Goal: Information Seeking & Learning: Learn about a topic

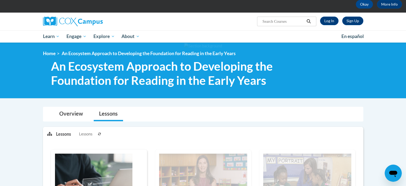
scroll to position [27, 0]
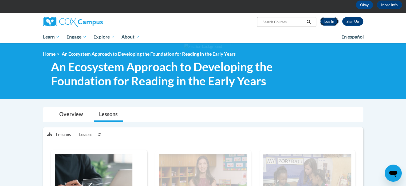
click at [331, 22] on link "Log In" at bounding box center [329, 21] width 18 height 9
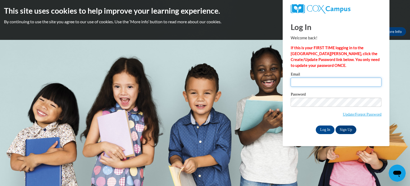
click at [349, 83] on input "Email" at bounding box center [336, 81] width 91 height 9
type input "scoffman@bcssd.com"
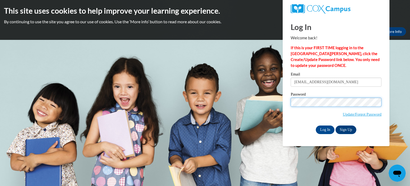
click at [316, 125] on input "Log In" at bounding box center [325, 129] width 19 height 9
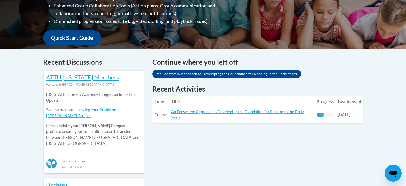
scroll to position [214, 0]
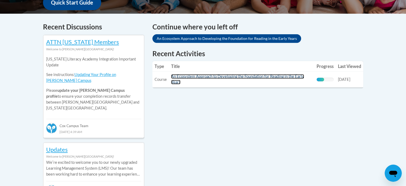
click at [241, 77] on link "An Ecosystem Approach to Developing the Foundation for Reading in the Early Yea…" at bounding box center [237, 79] width 133 height 10
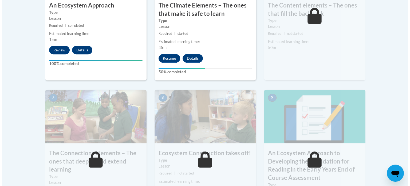
scroll to position [374, 0]
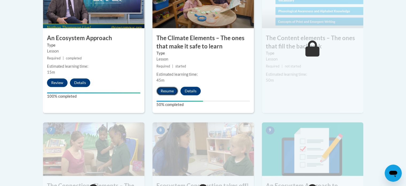
click at [169, 92] on button "Resume" at bounding box center [168, 91] width 22 height 9
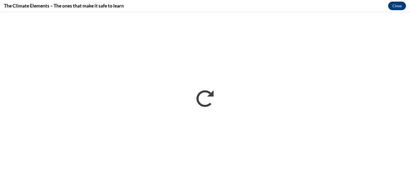
scroll to position [0, 0]
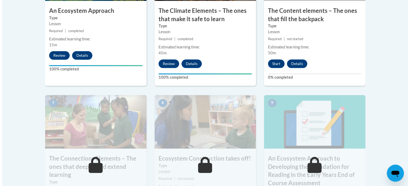
scroll to position [401, 0]
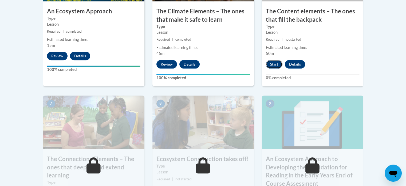
click at [276, 63] on button "Start" at bounding box center [274, 64] width 17 height 9
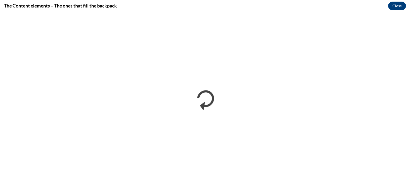
scroll to position [0, 0]
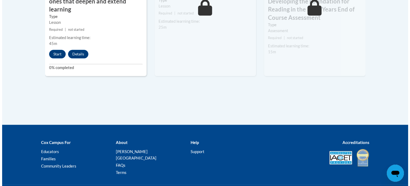
scroll to position [513, 0]
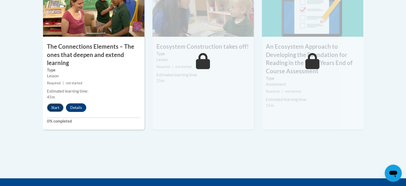
click at [52, 107] on button "Start" at bounding box center [55, 107] width 17 height 9
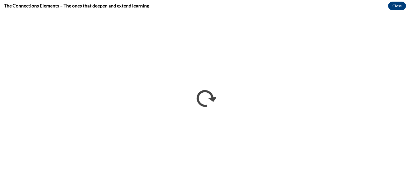
scroll to position [0, 0]
